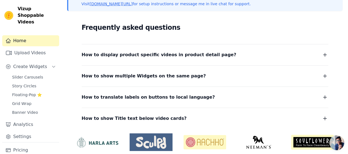
scroll to position [152, 0]
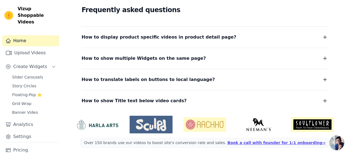
click at [154, 38] on span "How to display product specific videos in product detail page?" at bounding box center [159, 37] width 154 height 8
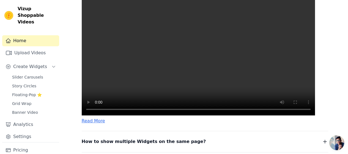
scroll to position [212, 0]
click at [32, 74] on span "Slider Carousels" at bounding box center [27, 76] width 31 height 5
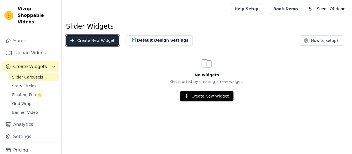
click at [95, 40] on button "Create New Widget" at bounding box center [92, 40] width 53 height 10
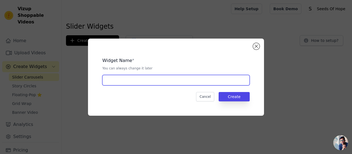
click at [139, 83] on input "text" at bounding box center [175, 80] width 147 height 10
type input "Our Trust factor"
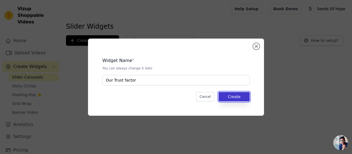
click at [235, 99] on button "Create" at bounding box center [234, 96] width 31 height 9
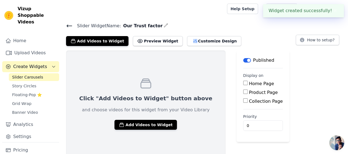
scroll to position [2, 0]
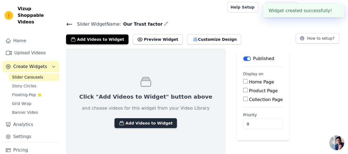
click at [145, 120] on button "Add Videos to Widget" at bounding box center [145, 123] width 62 height 10
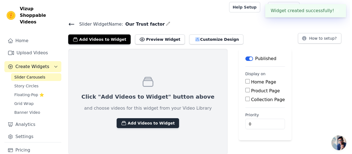
scroll to position [0, 0]
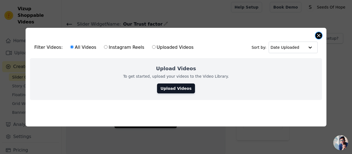
click at [317, 35] on button "Close modal" at bounding box center [318, 35] width 7 height 7
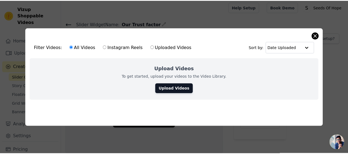
scroll to position [2, 0]
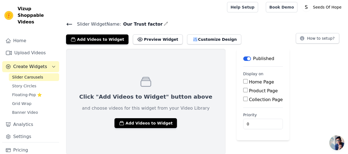
click at [121, 116] on div "Click "Add Videos to Widget" button above and choose videos for this widget fro…" at bounding box center [145, 102] width 159 height 106
click at [122, 122] on button "Add Videos to Widget" at bounding box center [145, 123] width 62 height 10
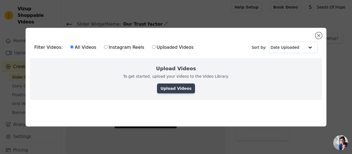
click at [169, 86] on link "Upload Videos" at bounding box center [176, 88] width 38 height 10
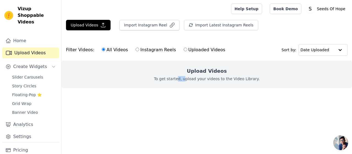
click at [189, 78] on p "To get started, upload your videos to the Video Library." at bounding box center [207, 78] width 106 height 5
click at [195, 80] on p "To get started, upload your videos to the Video Library." at bounding box center [207, 78] width 106 height 5
click at [207, 66] on div "Upload Videos To get started, upload your videos to the Video Library." at bounding box center [207, 73] width 290 height 27
click at [202, 70] on h2 "Upload Videos" at bounding box center [207, 71] width 40 height 8
click at [104, 42] on div "Filter Videos: All Videos Instagram Reels Uploaded Videos Sort by: Date Uploaded" at bounding box center [207, 49] width 290 height 21
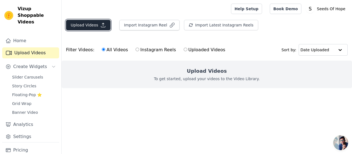
click at [97, 28] on button "Upload Videos" at bounding box center [88, 25] width 45 height 10
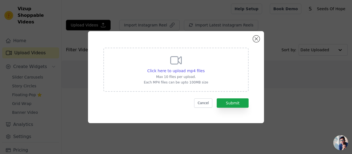
click at [180, 62] on icon at bounding box center [175, 60] width 13 height 13
click at [204, 68] on input "Click here to upload mp4 files Max 10 files per upload. Each MP4 files can be u…" at bounding box center [204, 68] width 0 height 0
type input "C:\fakepath\Video from gohramsbi.mp4"
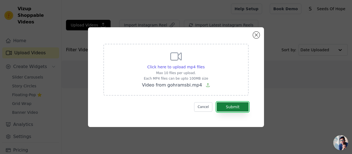
click at [226, 109] on button "Submit" at bounding box center [233, 106] width 32 height 9
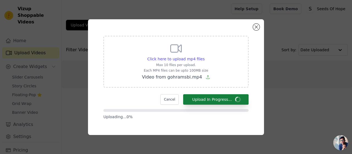
click at [226, 109] on form "Click here to upload mp4 files Max 10 files per upload. Each MP4 files can be u…" at bounding box center [175, 78] width 145 height 84
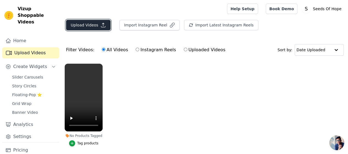
click at [96, 23] on button "Upload Videos" at bounding box center [88, 25] width 45 height 10
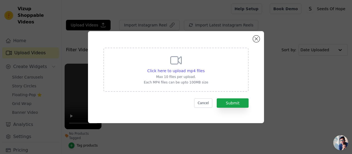
click at [179, 59] on icon at bounding box center [175, 60] width 13 height 13
click at [204, 68] on input "Click here to upload mp4 files Max 10 files per upload. Each MP4 files can be u…" at bounding box center [204, 68] width 0 height 0
type input "C:\fakepath\IDSP Farmer Rehab GG234897 - Wheat Crop 2023-24 - Part 1.mp4"
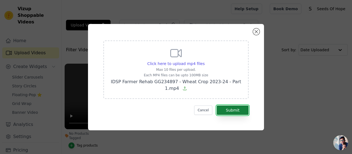
click at [226, 110] on button "Submit" at bounding box center [233, 109] width 32 height 9
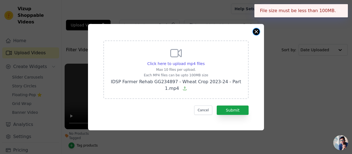
click at [256, 32] on button "Close modal" at bounding box center [256, 31] width 7 height 7
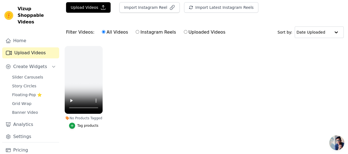
scroll to position [18, 0]
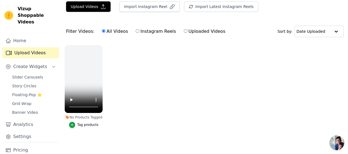
click at [196, 63] on ul "No Products Tagged Tag products" at bounding box center [205, 92] width 286 height 100
